Goal: Contribute content: Share content

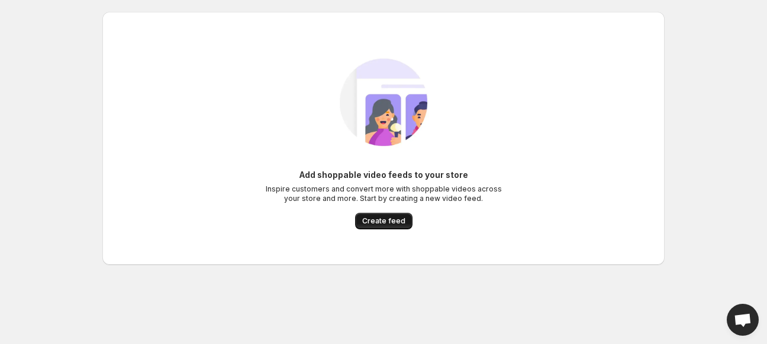
click at [389, 223] on span "Create feed" at bounding box center [383, 221] width 43 height 9
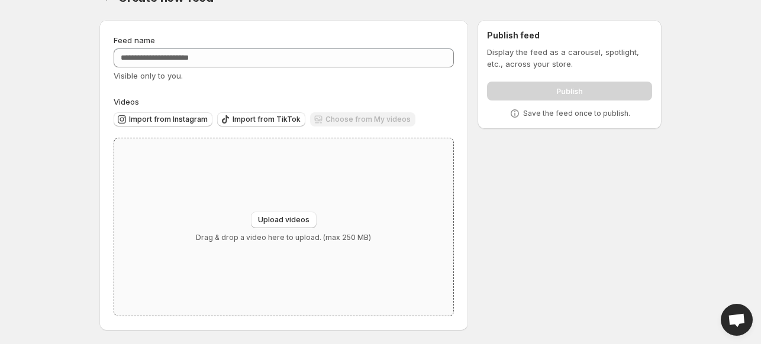
scroll to position [25, 0]
click at [185, 123] on span "Import from Instagram" at bounding box center [168, 118] width 79 height 9
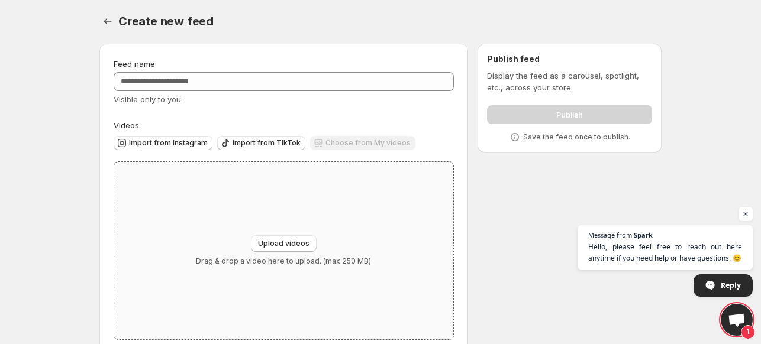
scroll to position [0, 0]
click at [189, 148] on span "Import from Instagram" at bounding box center [168, 144] width 79 height 9
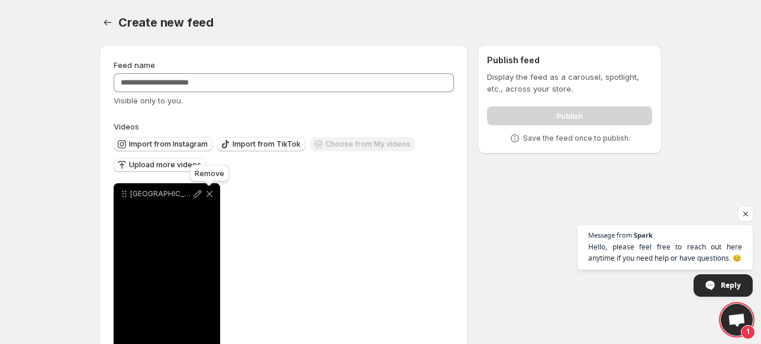
click at [208, 194] on icon at bounding box center [209, 194] width 7 height 7
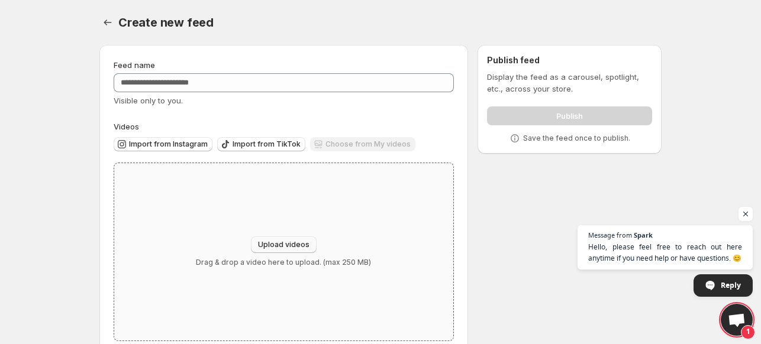
click at [298, 243] on span "Upload videos" at bounding box center [283, 244] width 51 height 9
click at [167, 144] on span "Import from Instagram" at bounding box center [168, 144] width 79 height 9
click at [273, 239] on button "Upload videos" at bounding box center [284, 245] width 66 height 17
type input "**********"
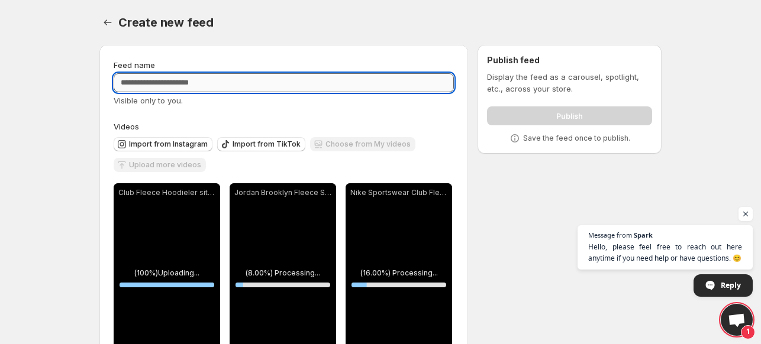
click at [178, 85] on input "Feed name" at bounding box center [284, 82] width 340 height 19
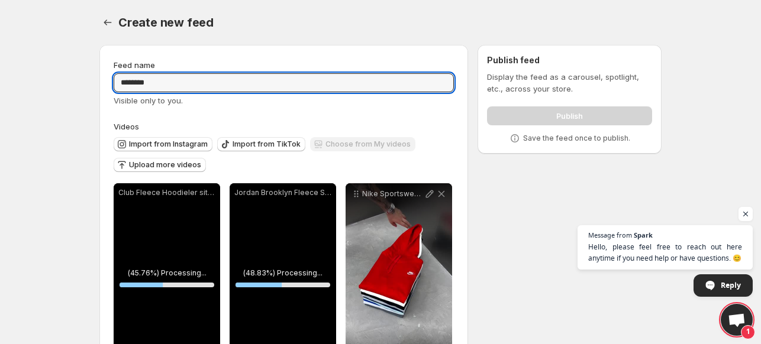
type input "********"
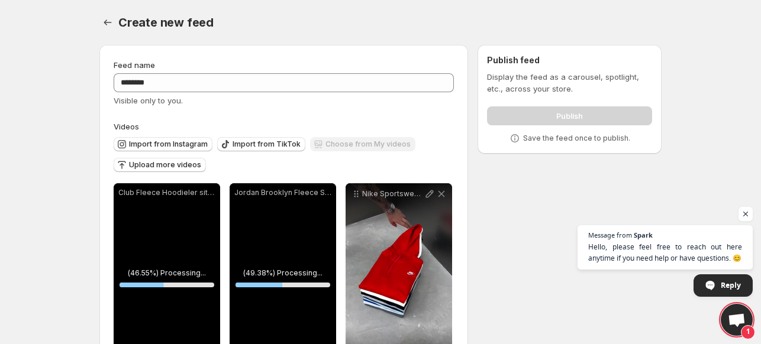
click at [490, 259] on div "**********" at bounding box center [376, 317] width 572 height 564
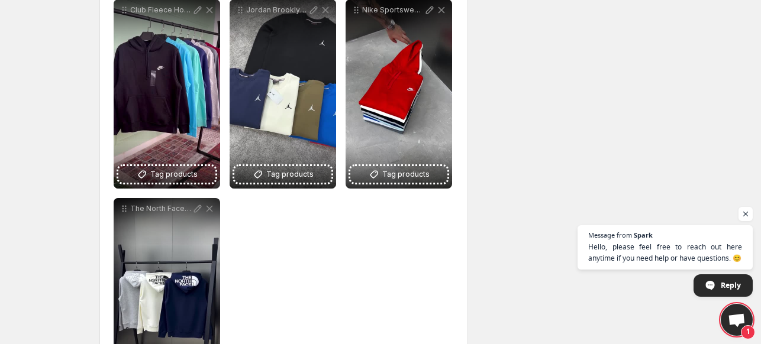
scroll to position [196, 0]
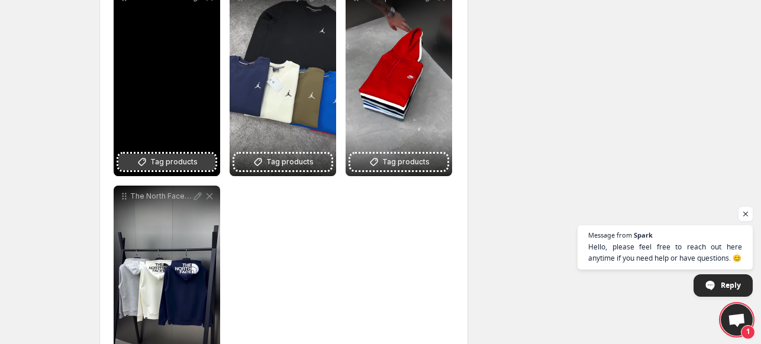
click at [170, 164] on span "Tag products" at bounding box center [173, 162] width 47 height 12
click at [168, 166] on span "Tag products" at bounding box center [173, 162] width 47 height 12
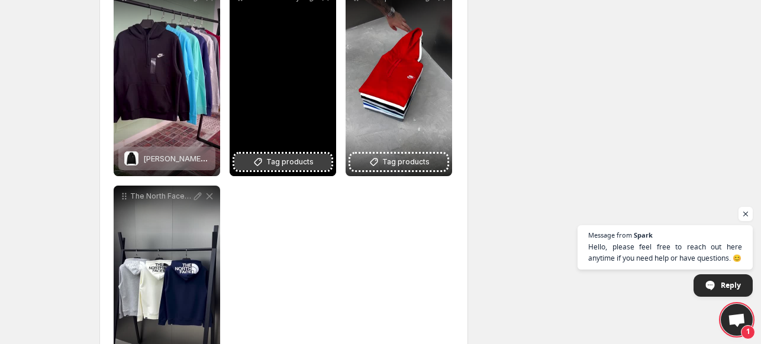
click at [289, 165] on span "Tag products" at bounding box center [289, 162] width 47 height 12
click at [302, 172] on div "Jordan Brooklyn Fleece Sweatshirt" at bounding box center [283, 81] width 106 height 189
click at [297, 164] on span "Tag products" at bounding box center [289, 162] width 47 height 12
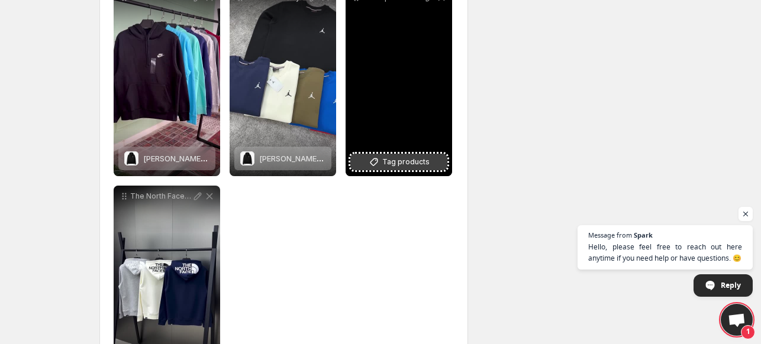
click at [403, 163] on span "Tag products" at bounding box center [405, 162] width 47 height 12
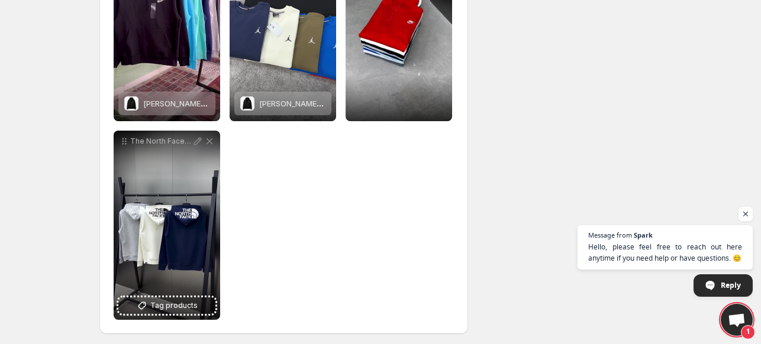
scroll to position [256, 0]
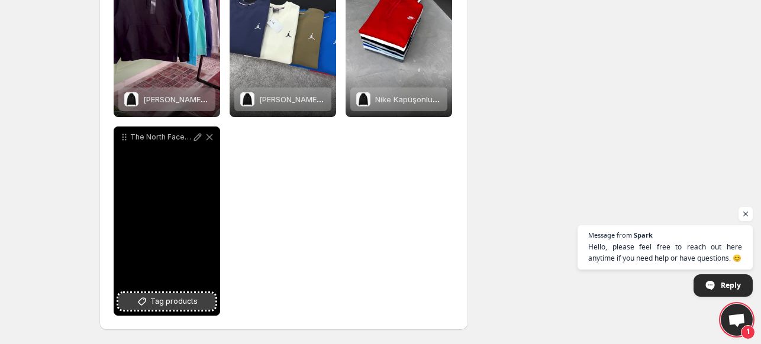
click at [180, 301] on span "Tag products" at bounding box center [173, 302] width 47 height 12
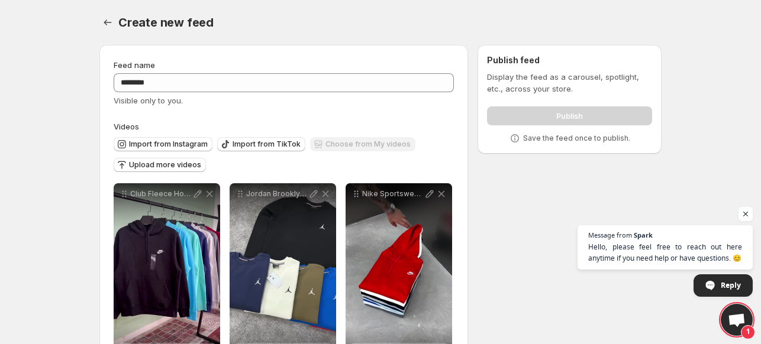
scroll to position [0, 0]
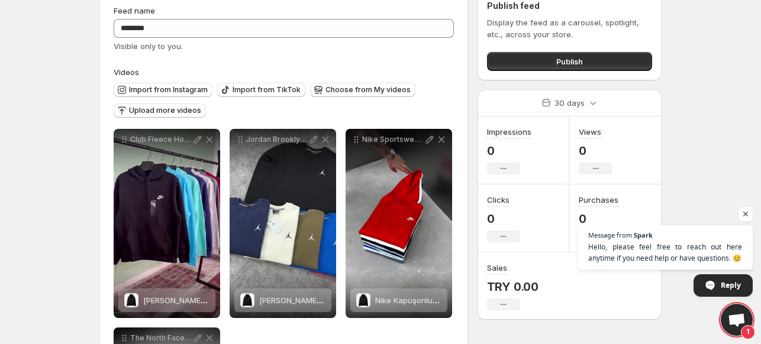
scroll to position [59, 0]
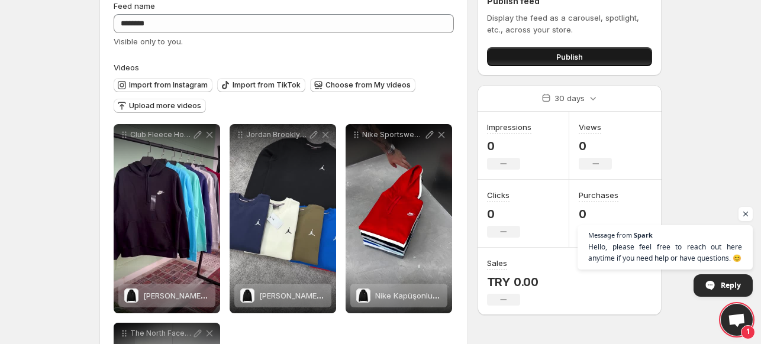
click at [570, 57] on span "Publish" at bounding box center [569, 57] width 27 height 12
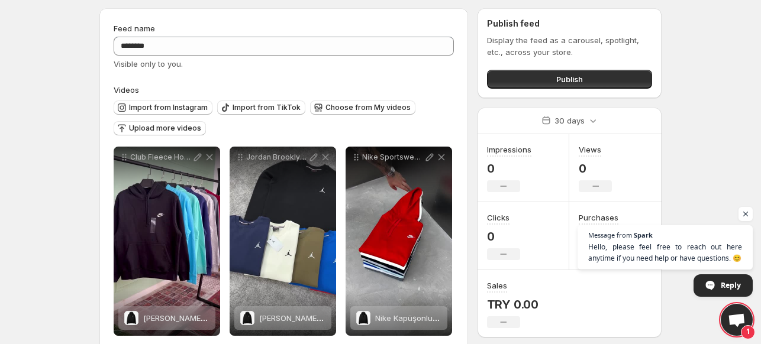
scroll to position [0, 0]
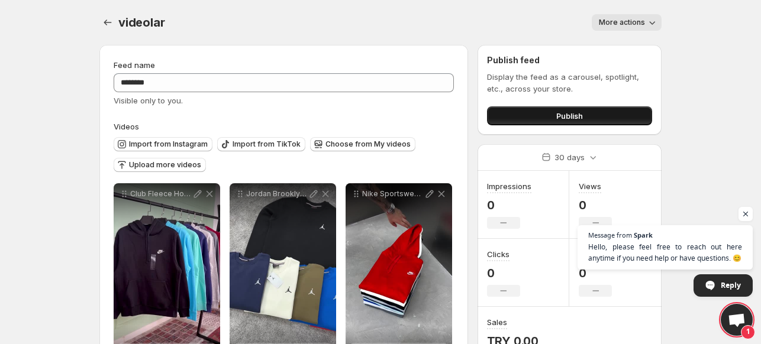
click at [561, 116] on span "Publish" at bounding box center [569, 116] width 27 height 12
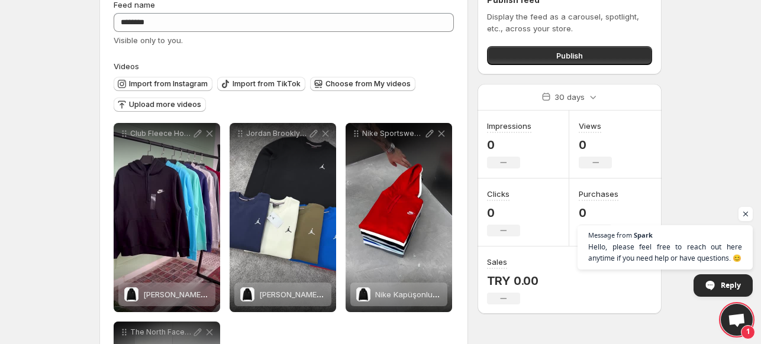
scroll to position [59, 0]
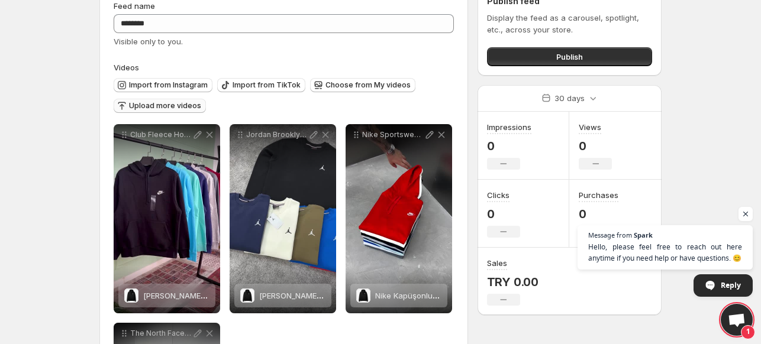
click at [176, 104] on span "Upload more videos" at bounding box center [165, 105] width 72 height 9
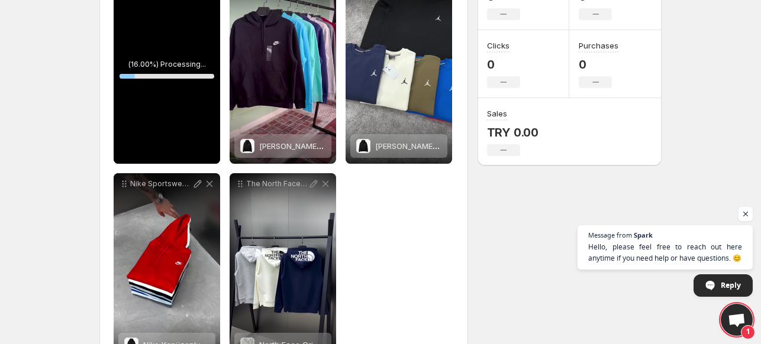
scroll to position [118, 0]
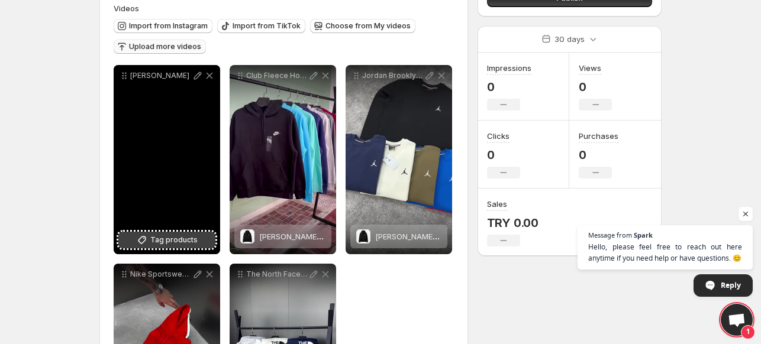
click at [186, 241] on span "Tag products" at bounding box center [173, 240] width 47 height 12
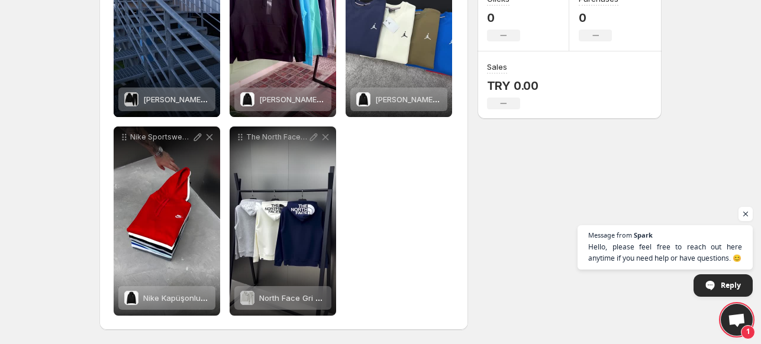
scroll to position [0, 0]
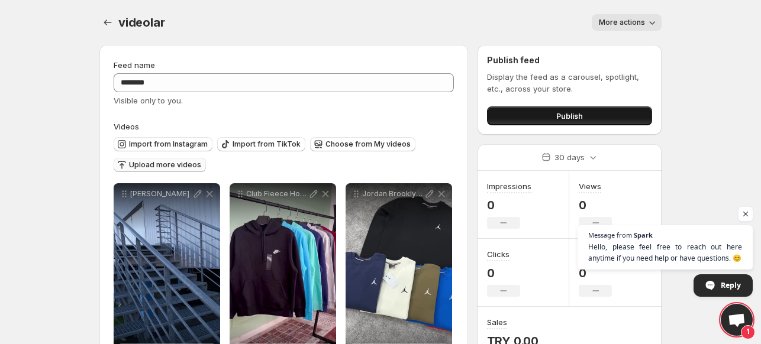
click at [574, 120] on span "Publish" at bounding box center [569, 116] width 27 height 12
click at [599, 112] on button "Publish" at bounding box center [569, 115] width 165 height 19
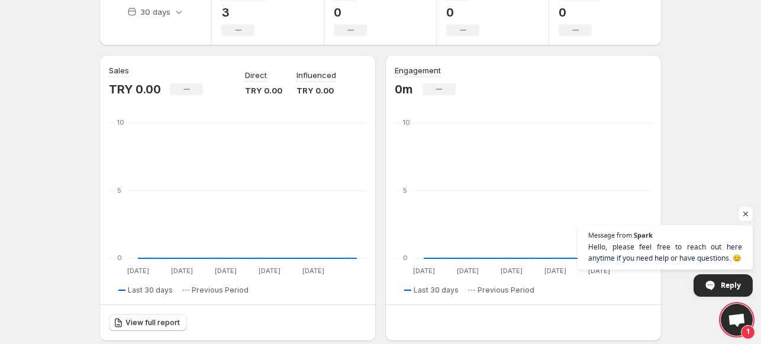
scroll to position [59, 0]
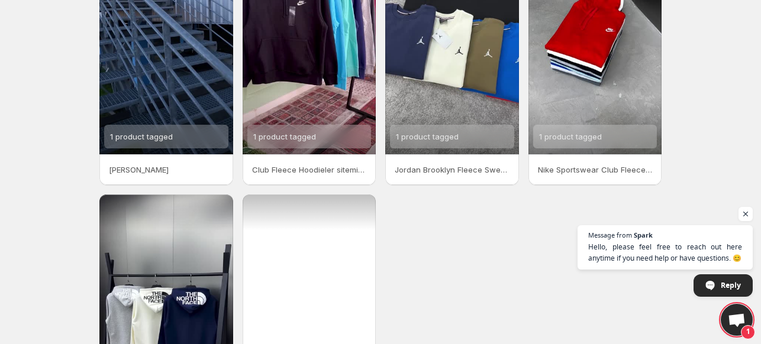
scroll to position [296, 0]
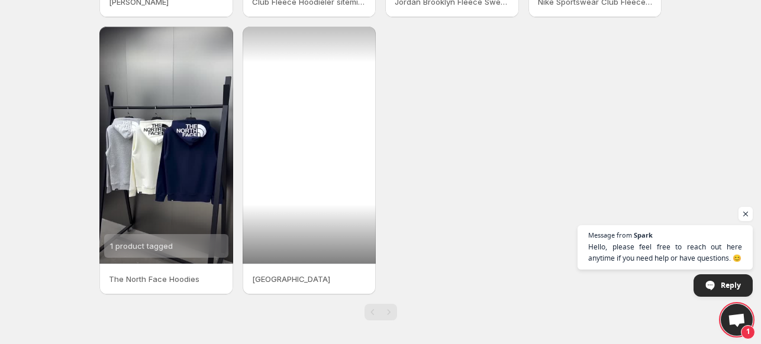
click at [280, 234] on div at bounding box center [310, 145] width 134 height 237
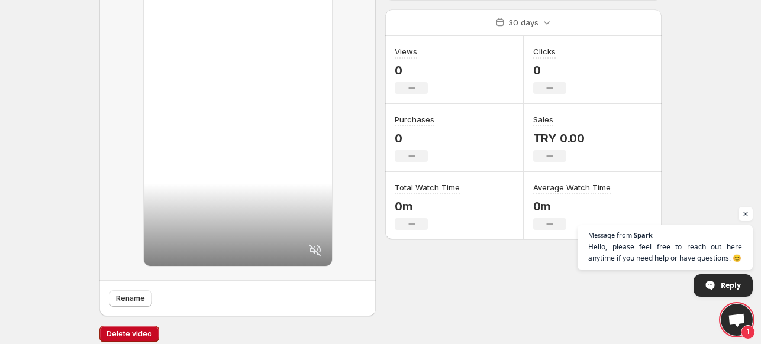
scroll to position [133, 0]
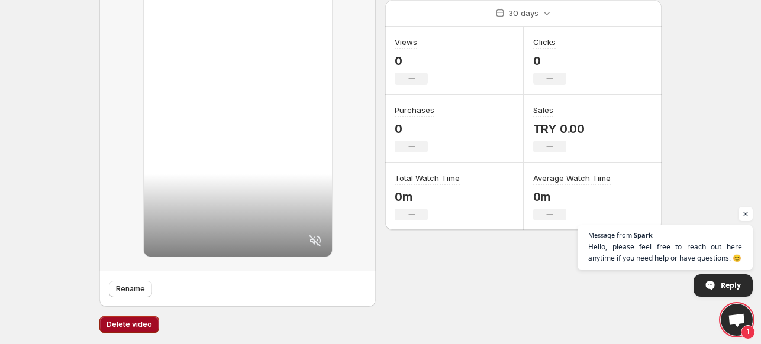
click at [128, 322] on span "Delete video" at bounding box center [129, 324] width 46 height 9
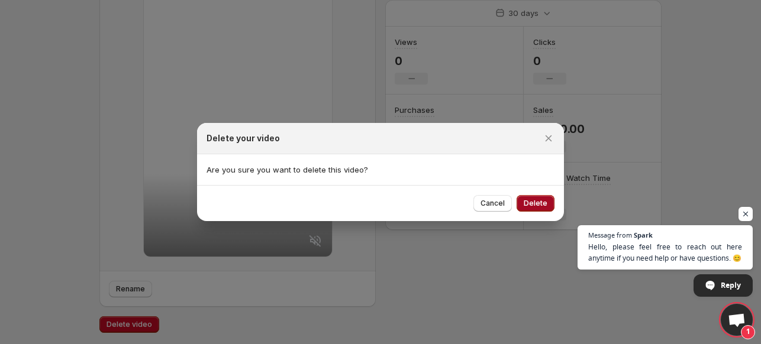
click at [538, 204] on span "Delete" at bounding box center [536, 203] width 24 height 9
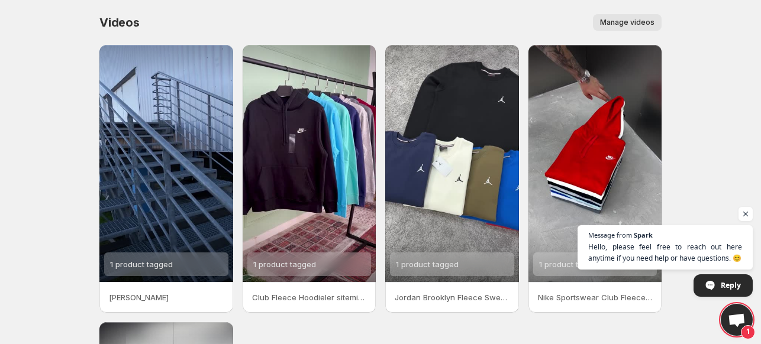
click at [628, 23] on span "Manage videos" at bounding box center [627, 22] width 54 height 9
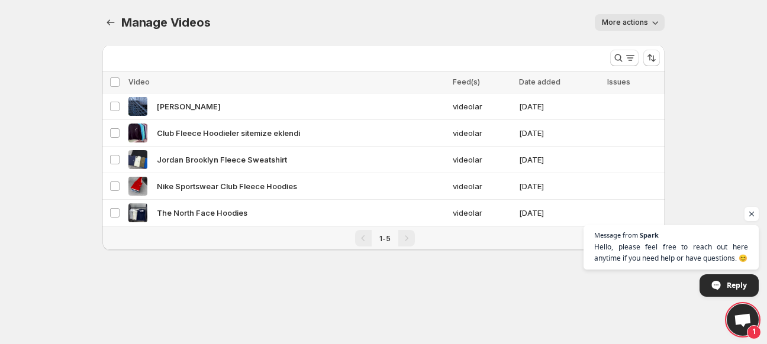
click at [630, 21] on span "More actions" at bounding box center [625, 22] width 46 height 9
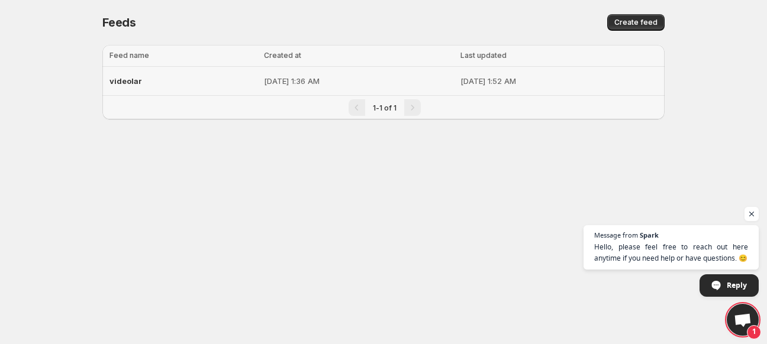
click at [133, 80] on span "videolar" at bounding box center [125, 80] width 33 height 9
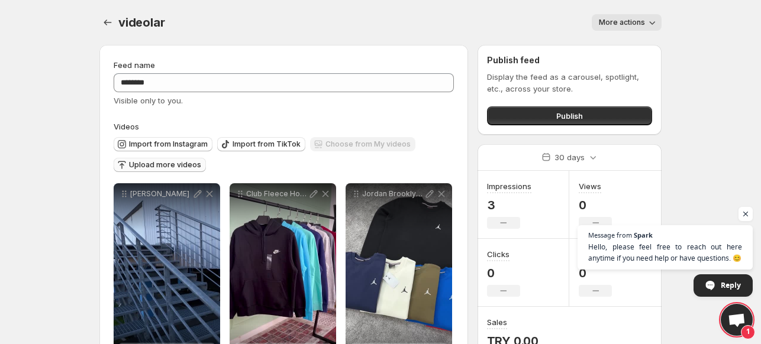
click at [171, 164] on span "Upload more videos" at bounding box center [165, 164] width 72 height 9
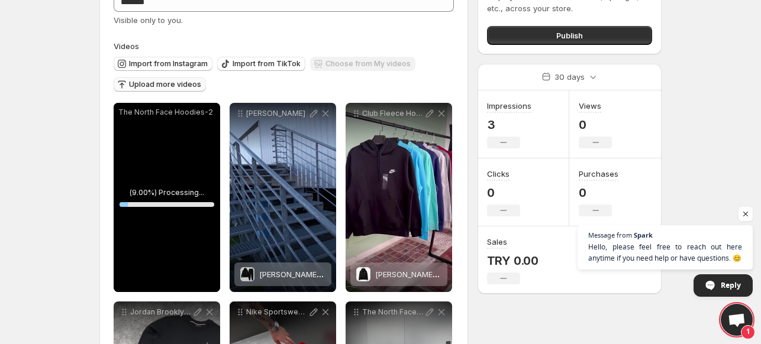
scroll to position [59, 0]
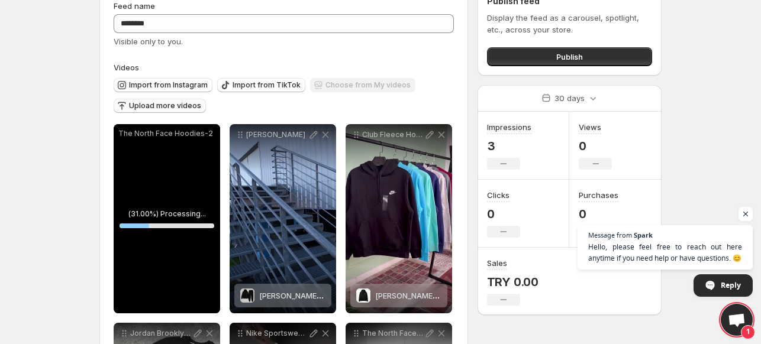
drag, startPoint x: 722, startPoint y: 262, endPoint x: 593, endPoint y: 246, distance: 130.0
click at [593, 248] on span "Hello, please feel free to reach out here anytime if you need help or have ques…" at bounding box center [665, 252] width 154 height 22
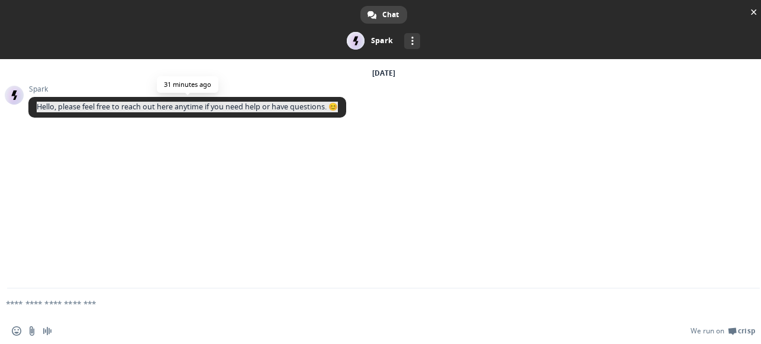
drag, startPoint x: 332, startPoint y: 108, endPoint x: 38, endPoint y: 108, distance: 294.0
click at [38, 108] on span "Hello, please feel free to reach out here anytime if you need help or have ques…" at bounding box center [187, 107] width 318 height 21
click at [30, 112] on div at bounding box center [30, 112] width 0 height 0
copy span "Hello, please feel free to reach out here anytime if you need help or have ques…"
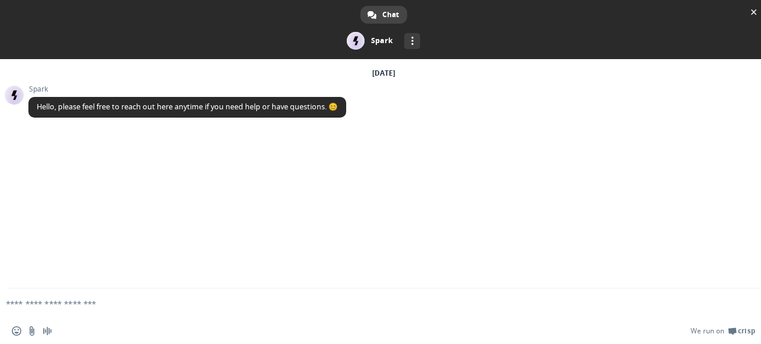
click at [134, 302] on textarea "Compose your message..." at bounding box center [364, 304] width 717 height 11
paste textarea "**********"
type textarea "**********"
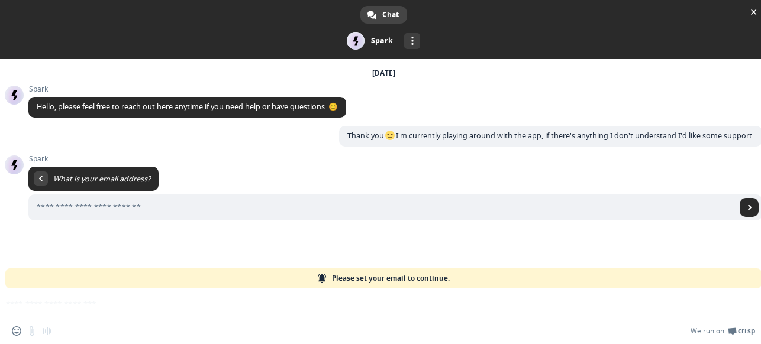
click at [35, 236] on div at bounding box center [395, 236] width 734 height 1
click at [754, 4] on span at bounding box center [383, 29] width 767 height 59
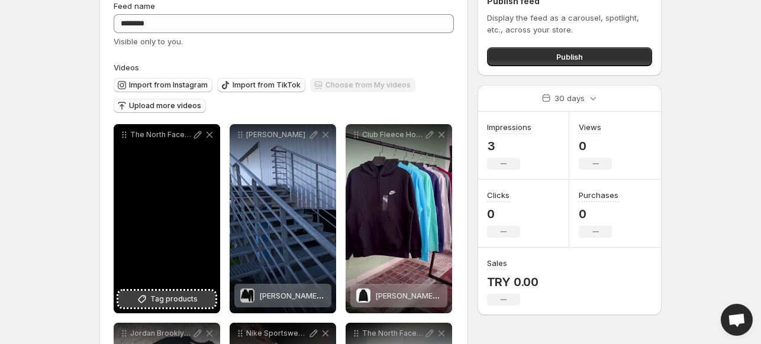
click at [166, 304] on span "Tag products" at bounding box center [173, 299] width 47 height 12
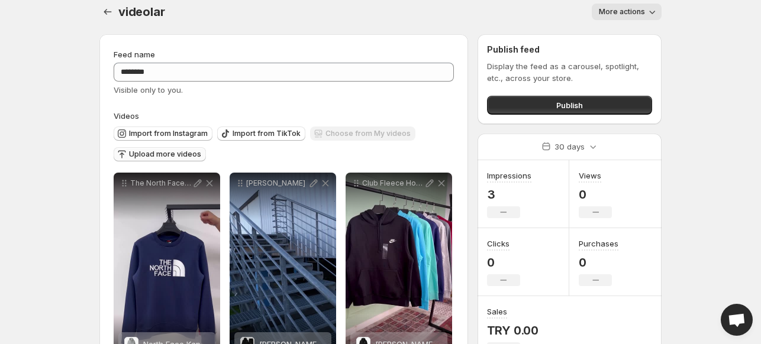
scroll to position [0, 0]
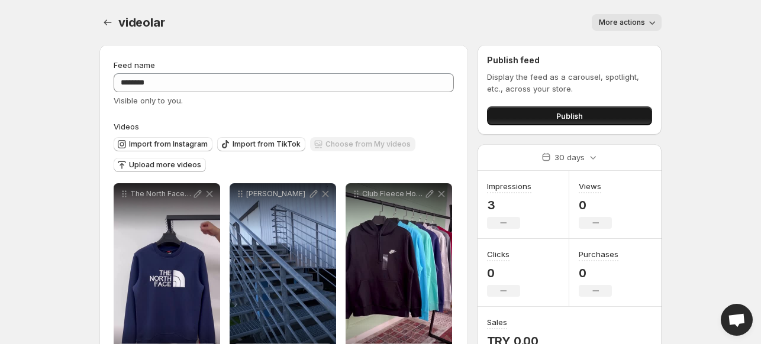
click at [557, 113] on span "Publish" at bounding box center [569, 116] width 27 height 12
